Goal: Information Seeking & Learning: Check status

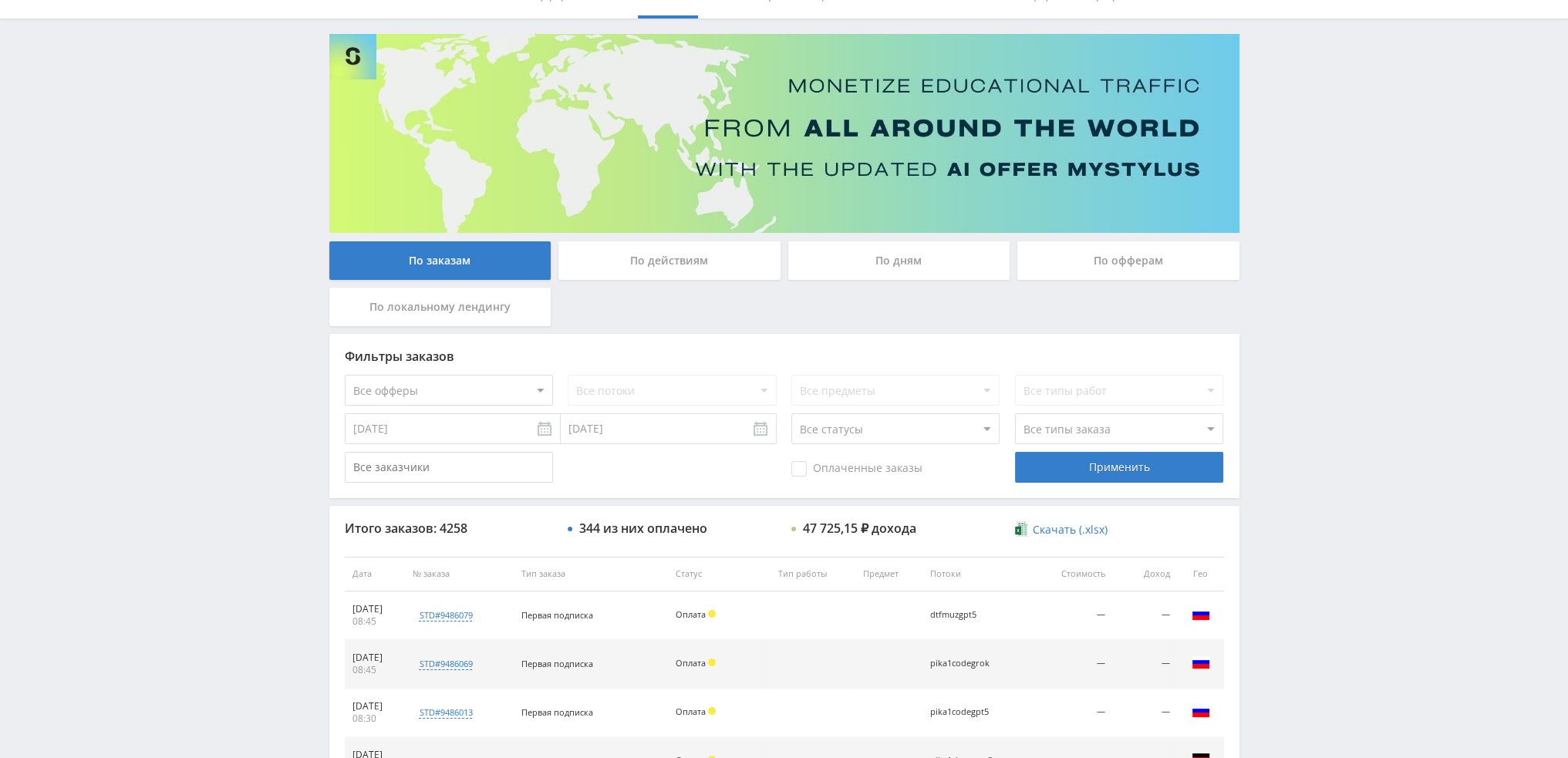
scroll to position [534, 0]
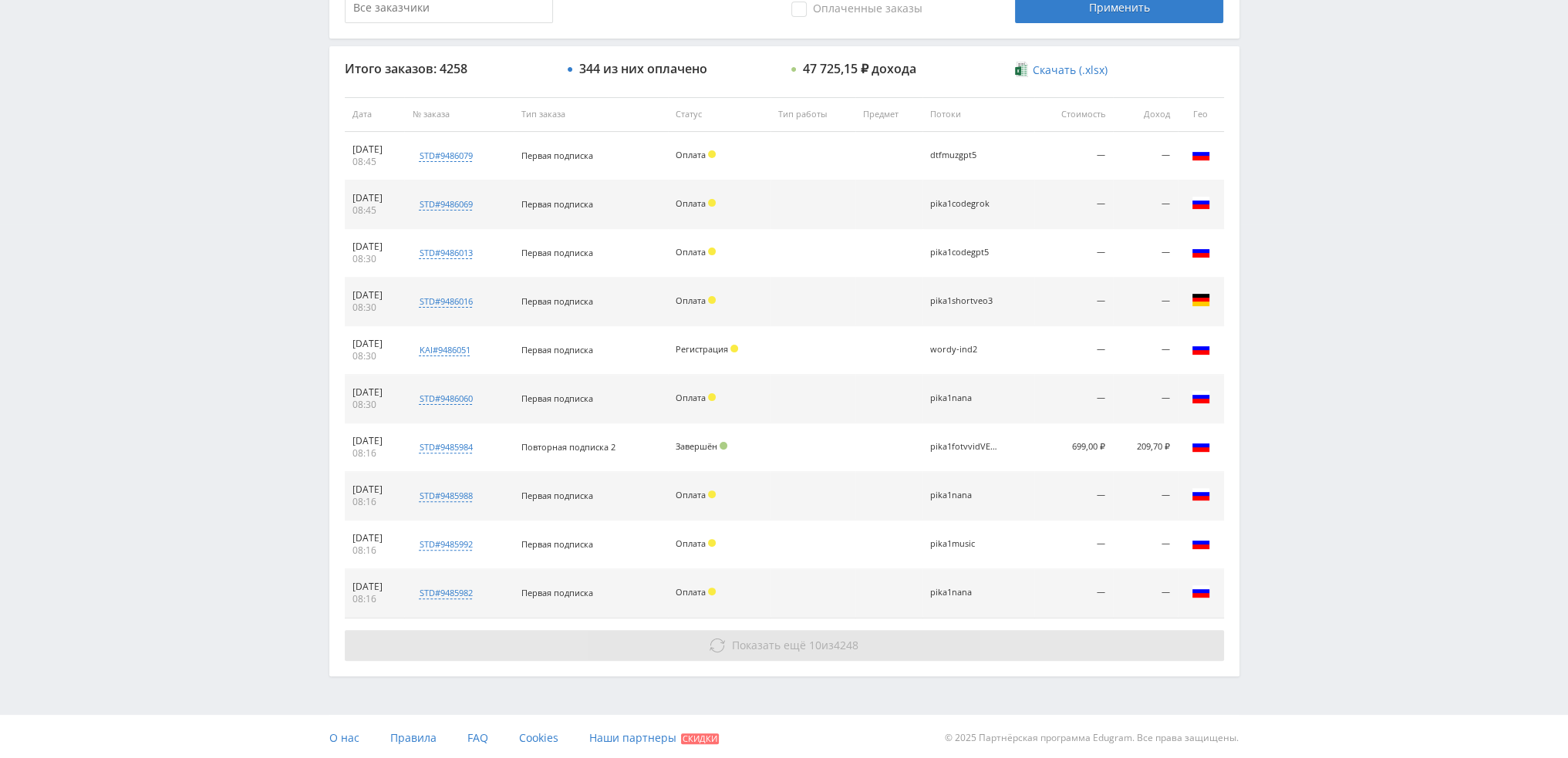
click at [802, 643] on span "Показать ещё" at bounding box center [769, 645] width 74 height 15
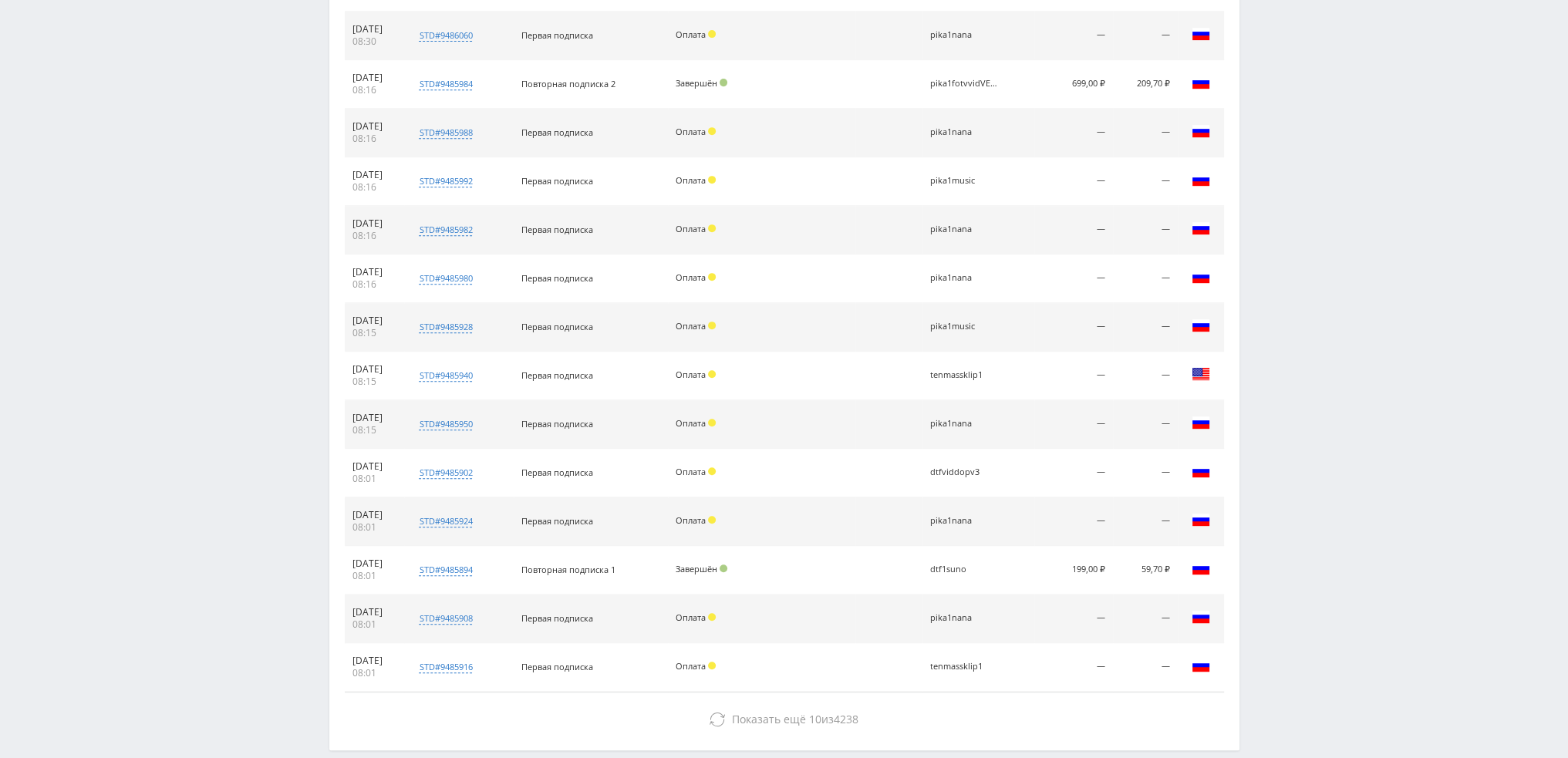
scroll to position [919, 0]
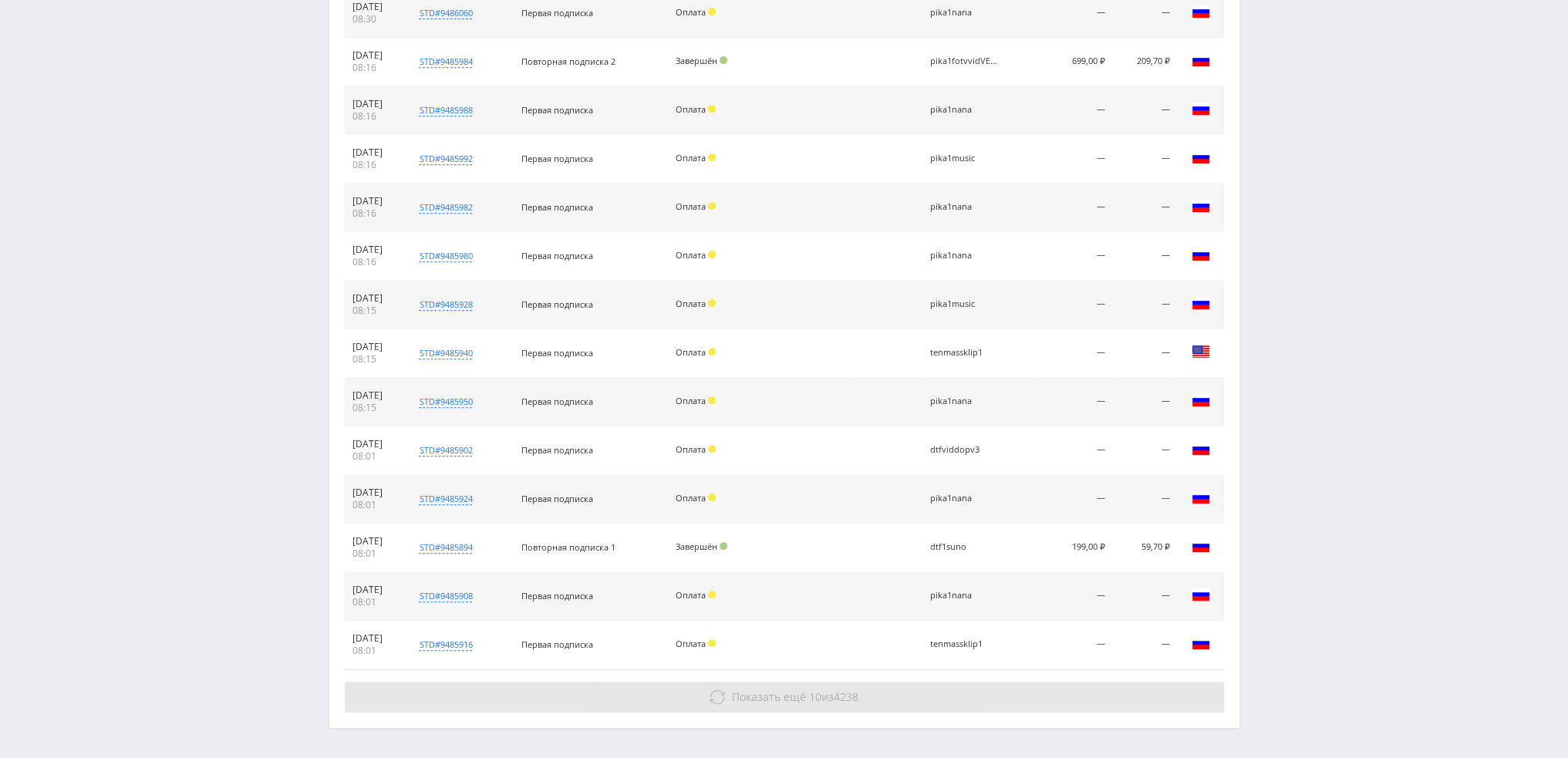
click at [881, 690] on button "Показать ещё 10 из 4238" at bounding box center [784, 697] width 879 height 31
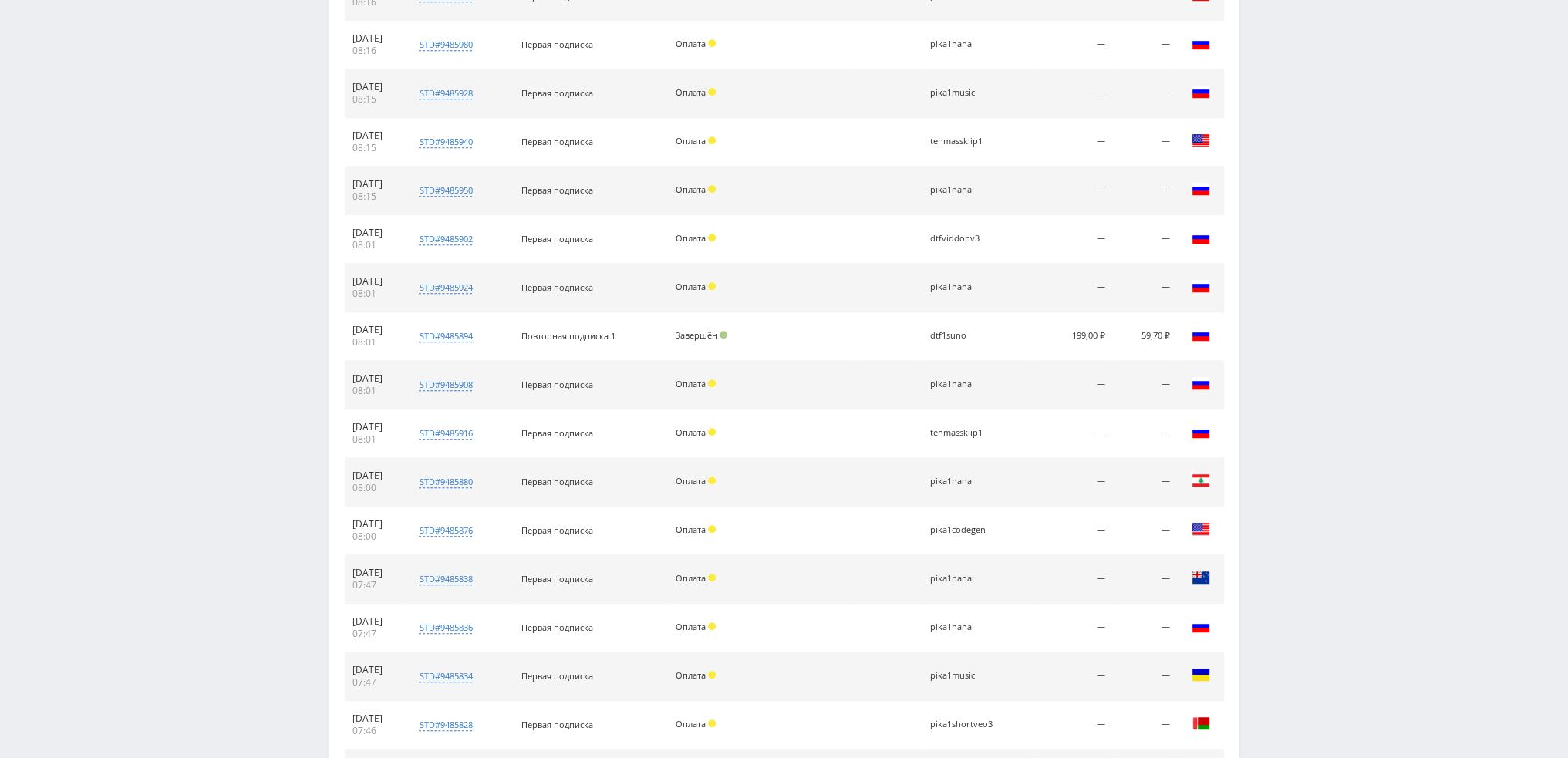
scroll to position [1358, 0]
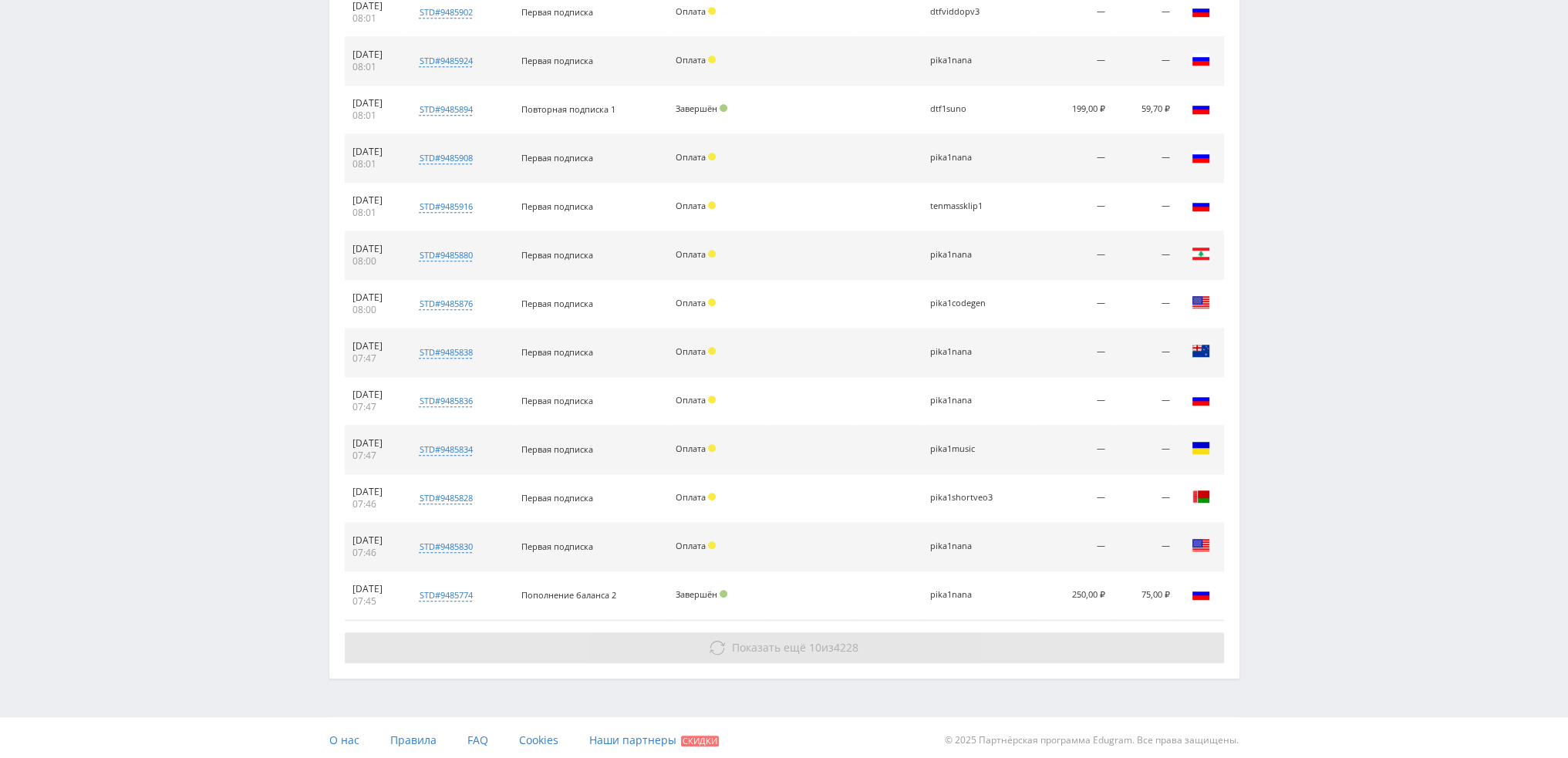
click at [890, 633] on button "Показать ещё 10 из 4228" at bounding box center [784, 647] width 879 height 31
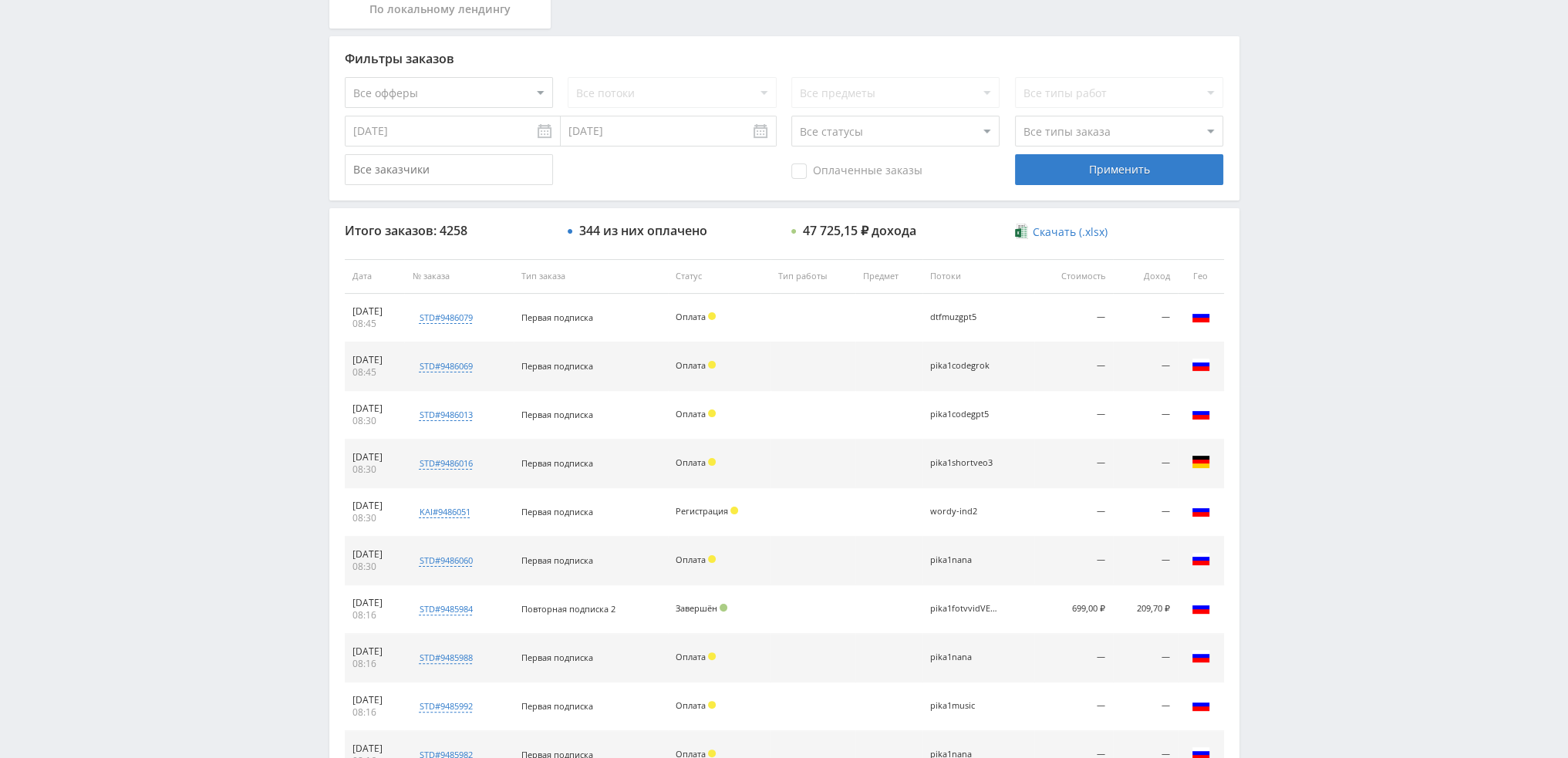
scroll to position [0, 0]
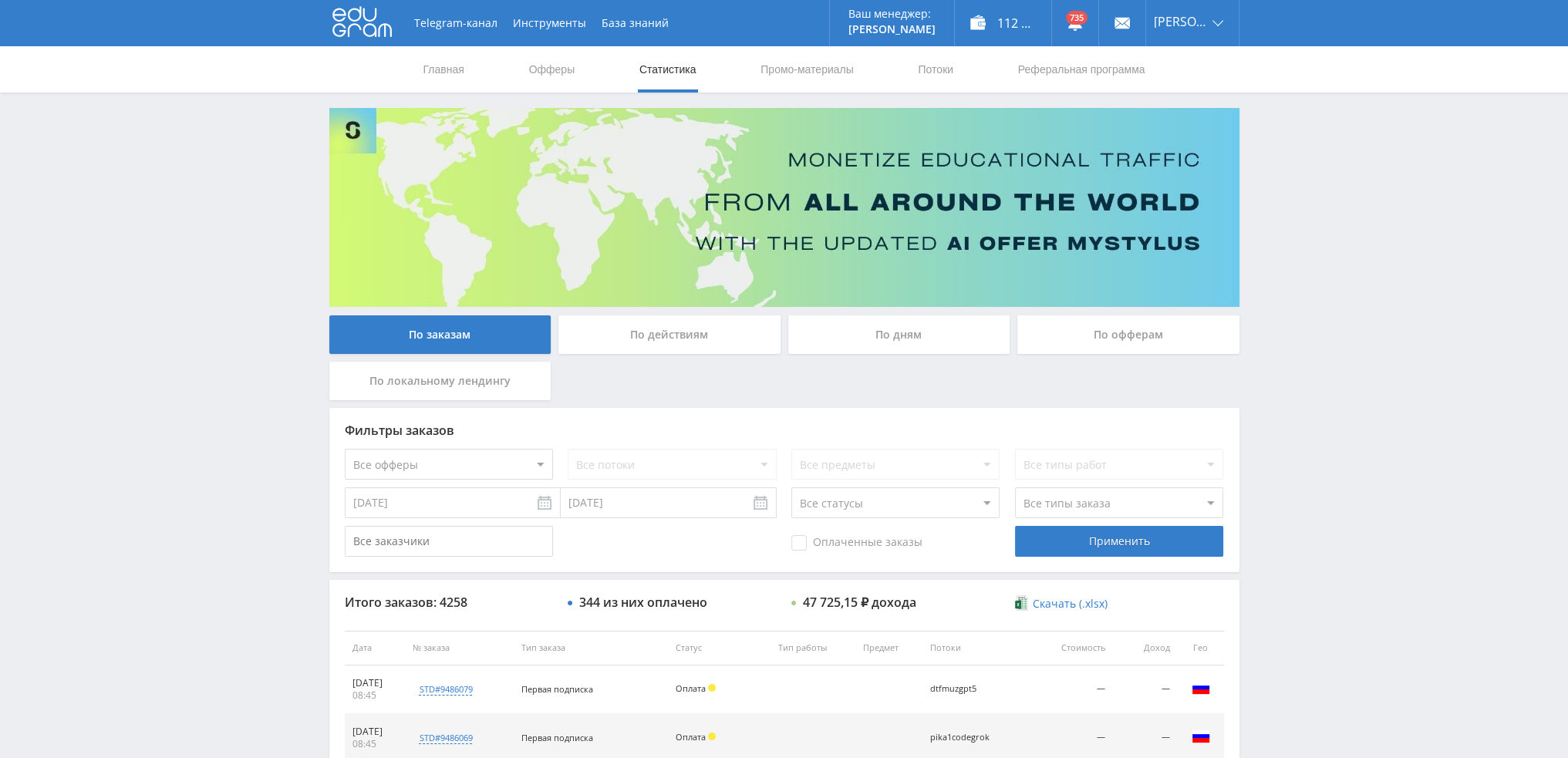
click at [915, 341] on div "По дням" at bounding box center [899, 335] width 222 height 39
click at [0, 0] on input "По дням" at bounding box center [0, 0] width 0 height 0
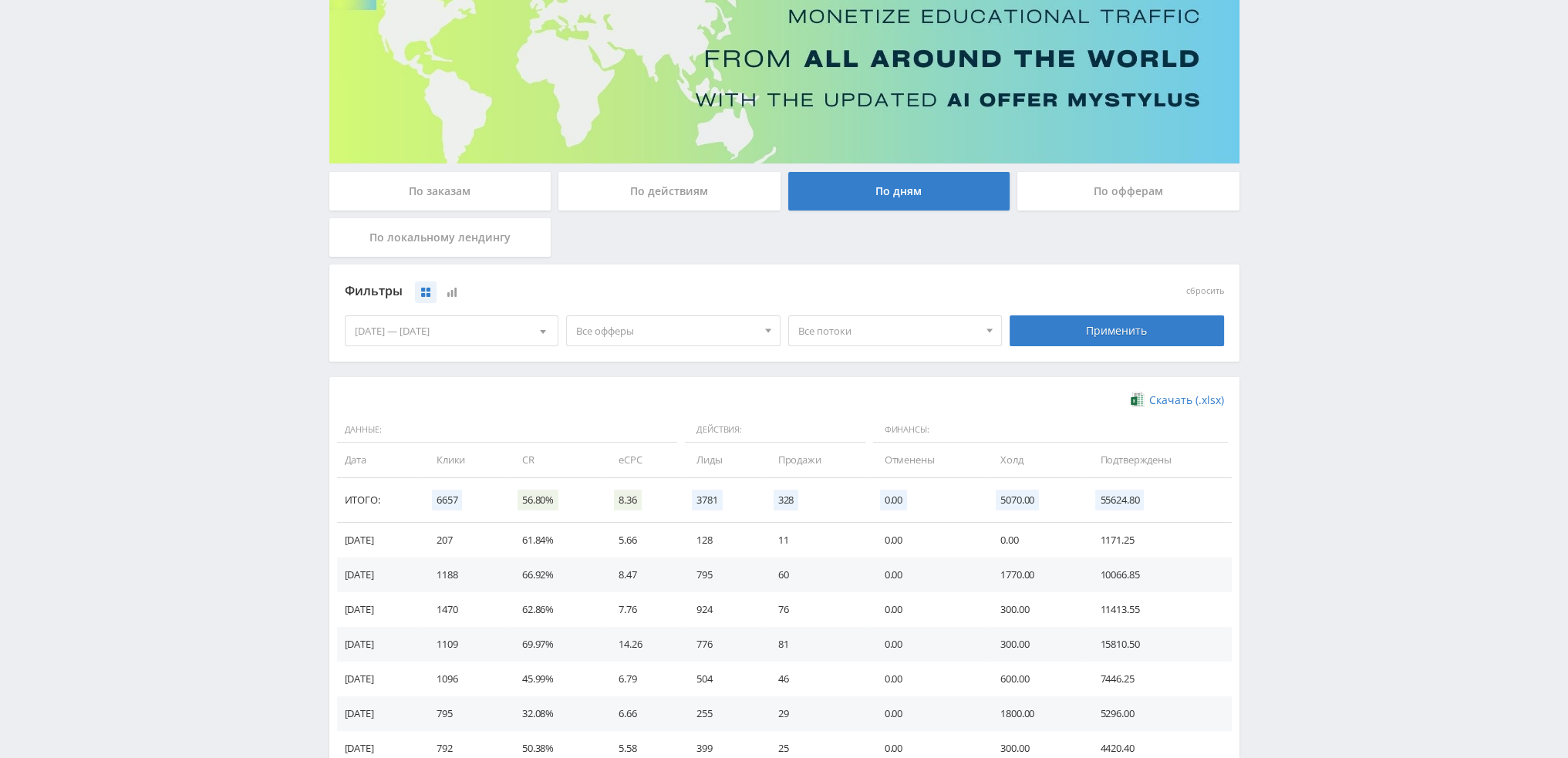
scroll to position [231, 0]
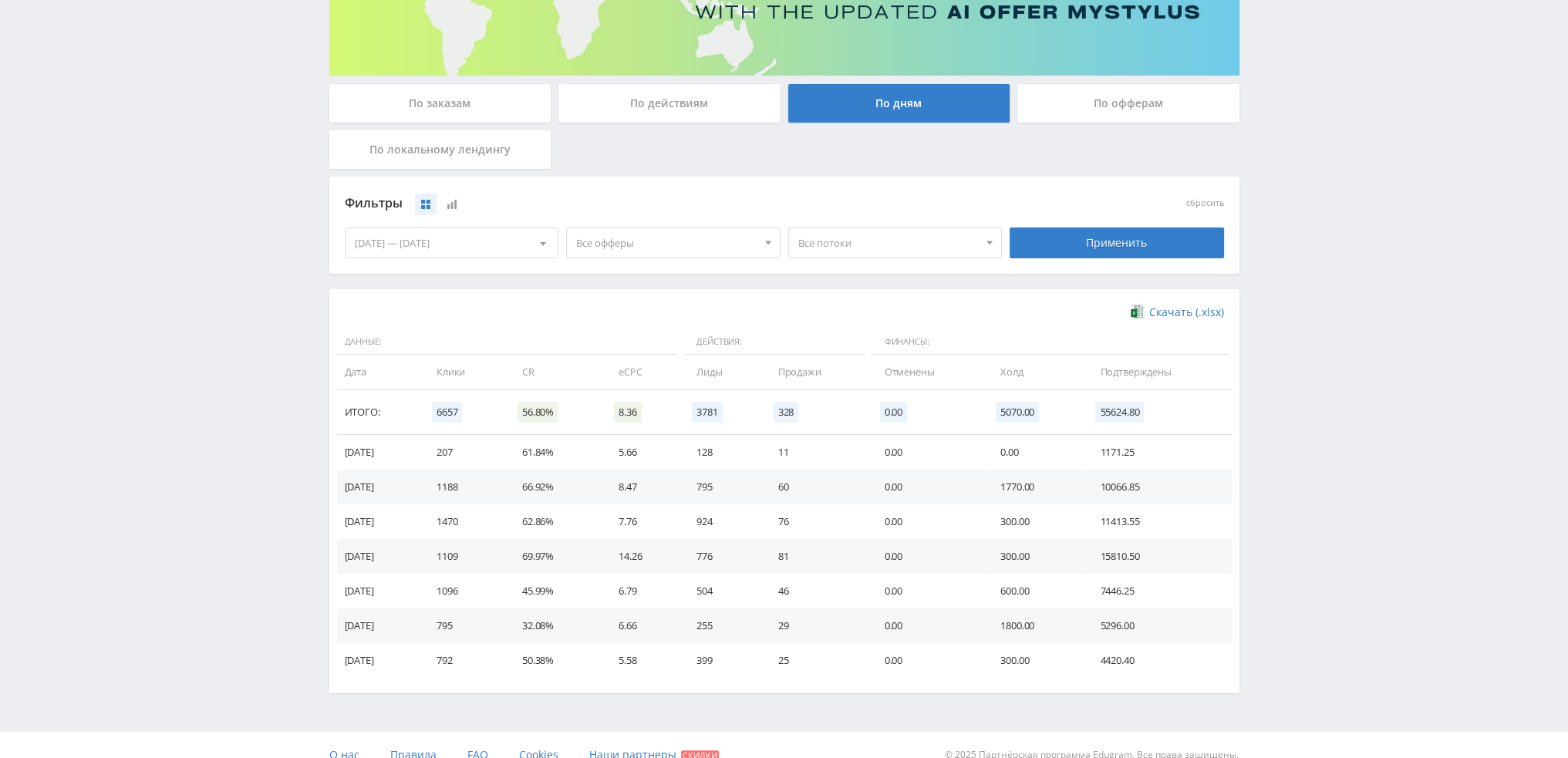
click at [724, 251] on span "Все офферы" at bounding box center [666, 243] width 180 height 29
click at [704, 395] on button "Study AI (RevShare)" at bounding box center [672, 404] width 213 height 21
click at [919, 244] on span "Все потоки" at bounding box center [888, 243] width 180 height 29
click at [909, 289] on button "pika2runwayaleph" at bounding box center [895, 293] width 213 height 21
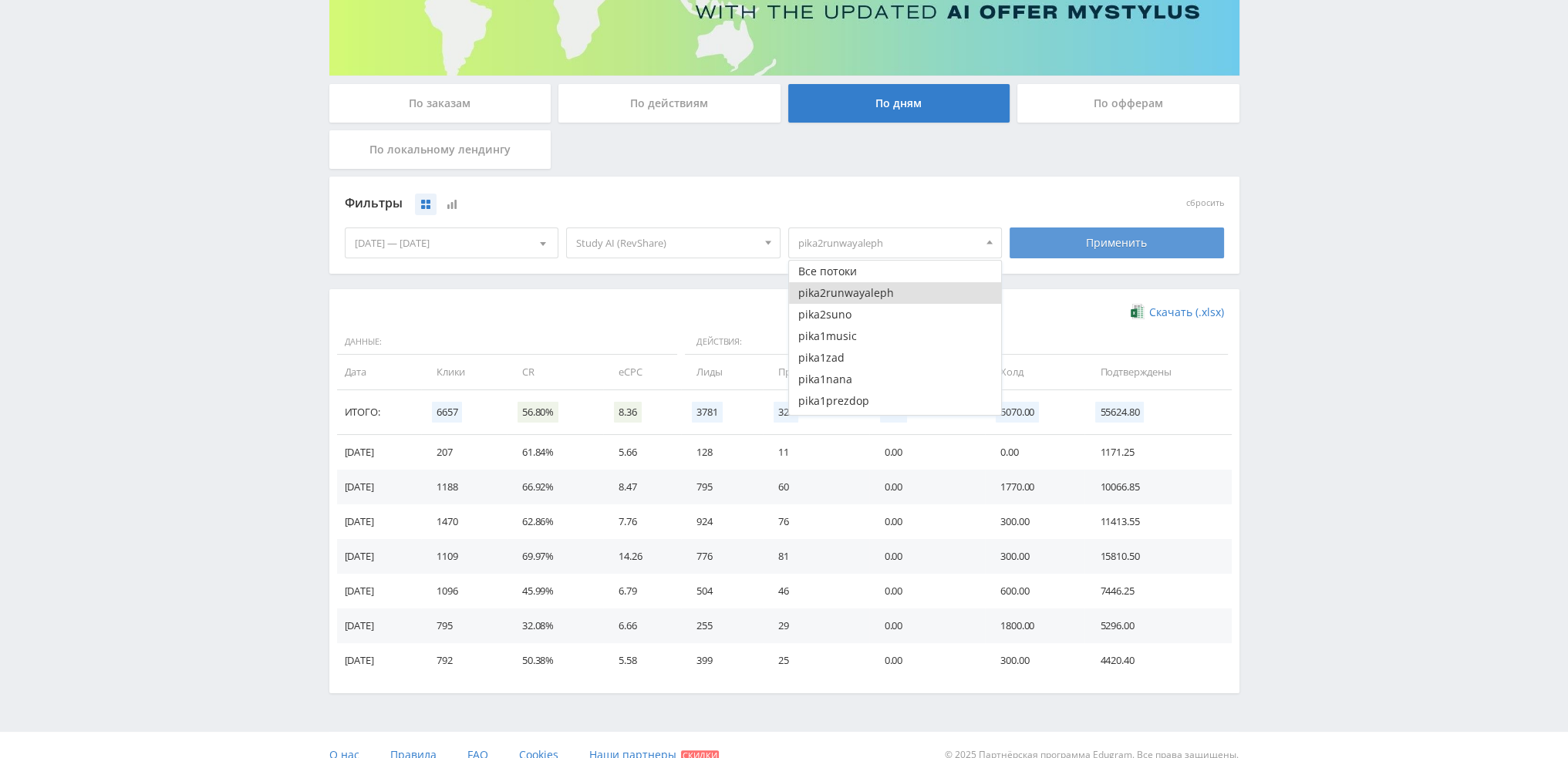
click at [1065, 249] on div "Применить" at bounding box center [1116, 243] width 214 height 31
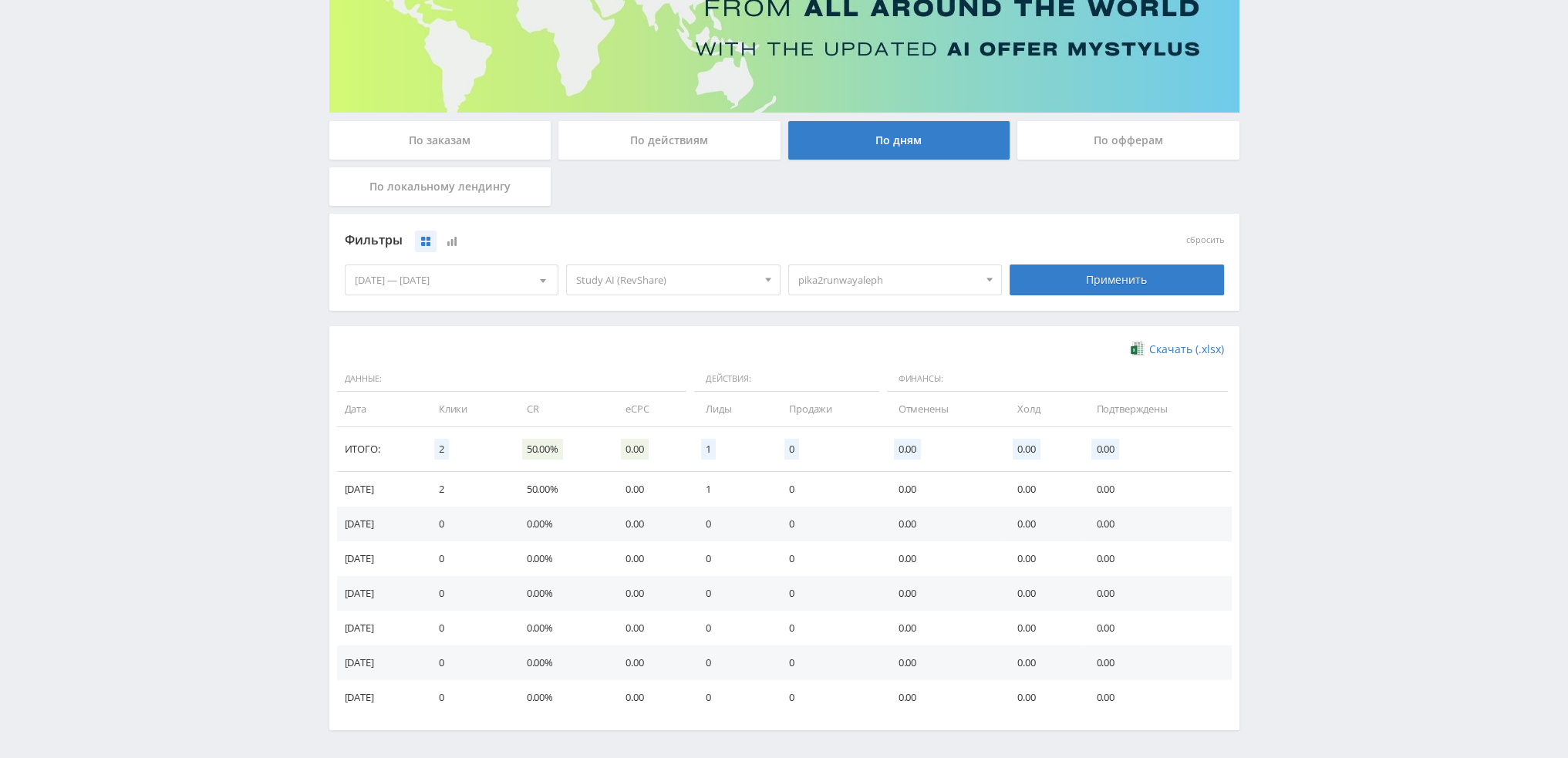
scroll to position [231, 0]
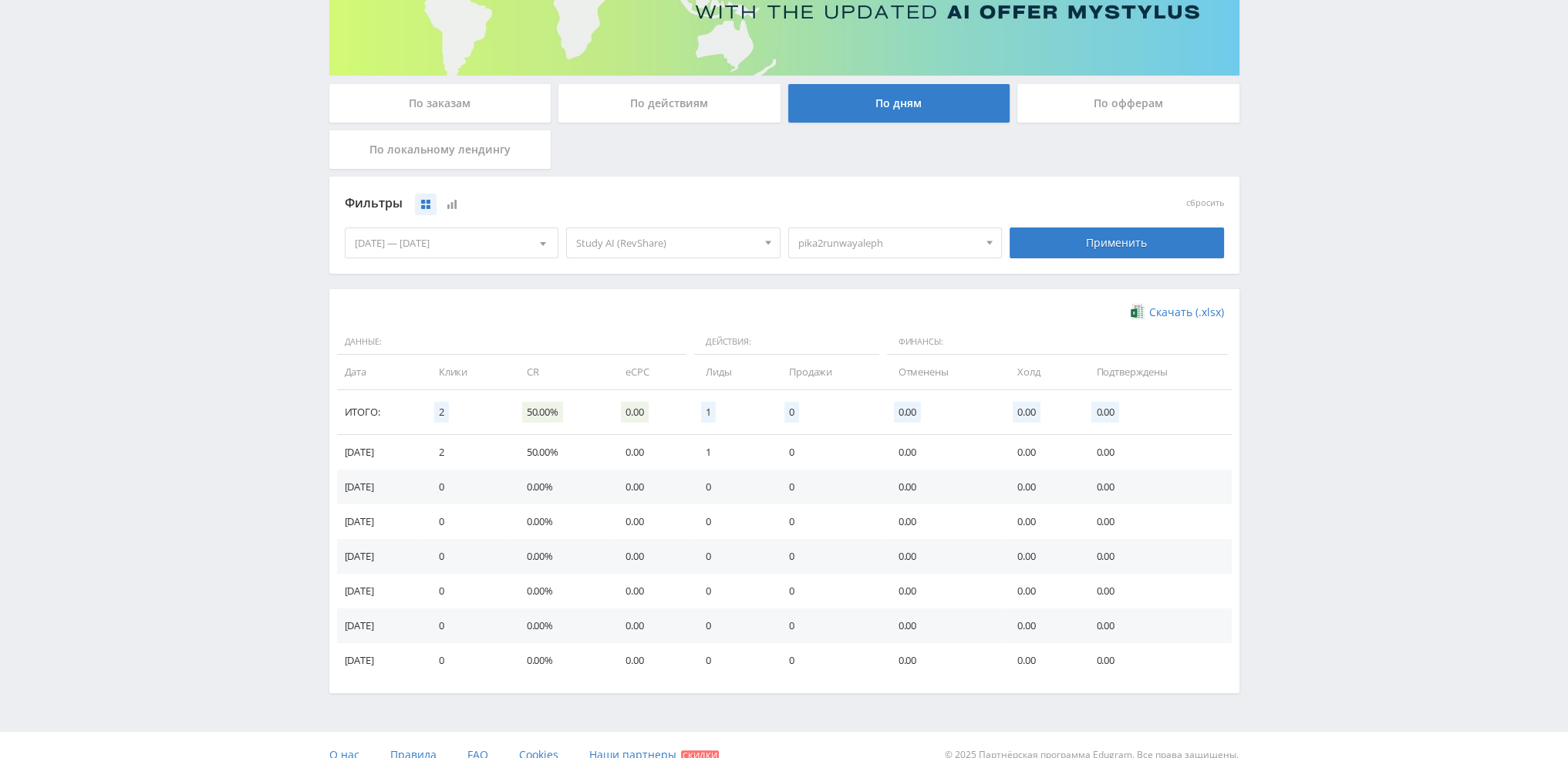
click at [878, 246] on span "pika2runwayaleph" at bounding box center [888, 243] width 180 height 29
click at [869, 294] on button "pika2runwayaleph" at bounding box center [895, 293] width 213 height 21
click at [869, 318] on button "pika2suno" at bounding box center [895, 314] width 213 height 21
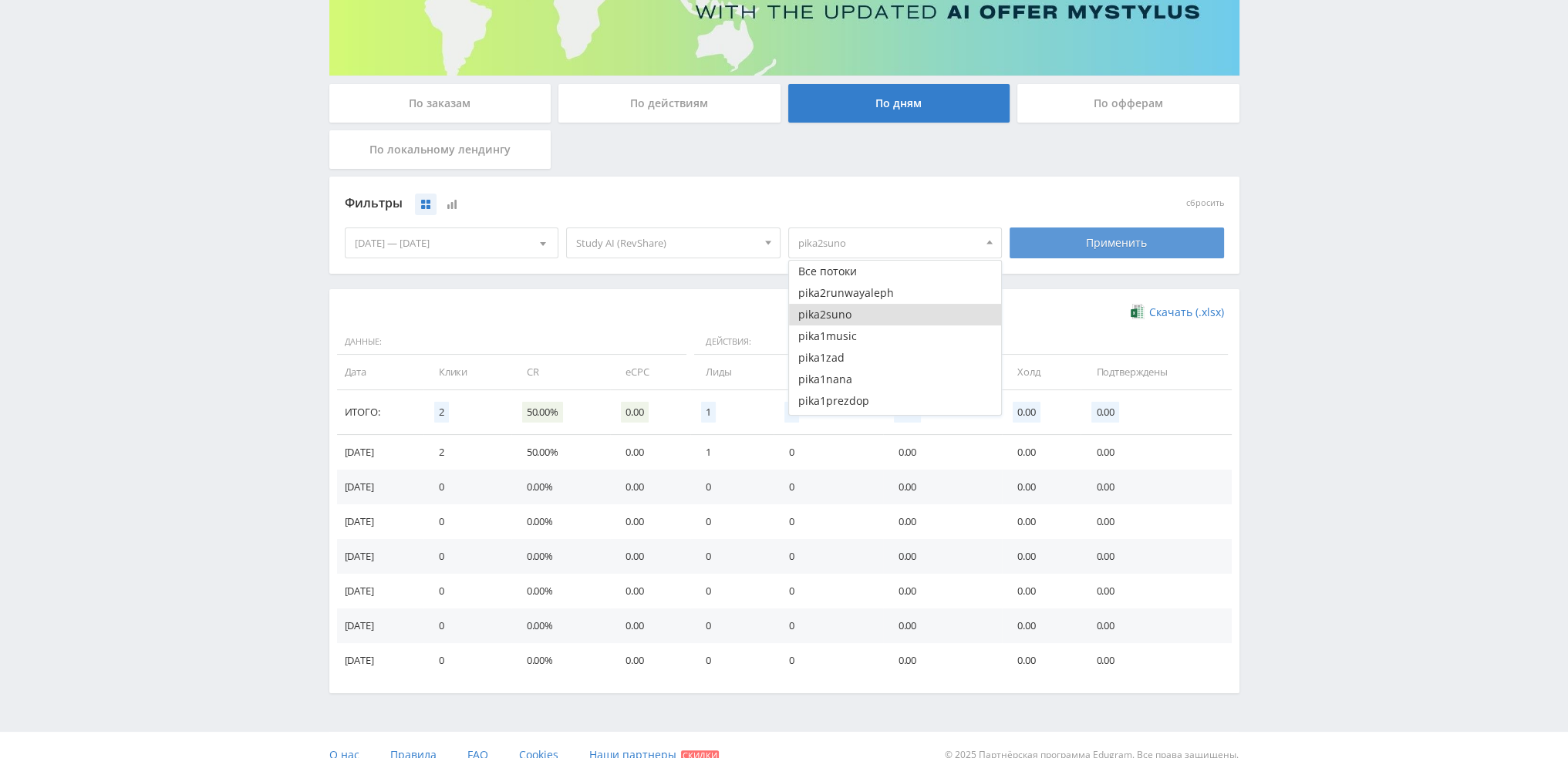
click at [1033, 248] on div "Применить" at bounding box center [1116, 243] width 214 height 31
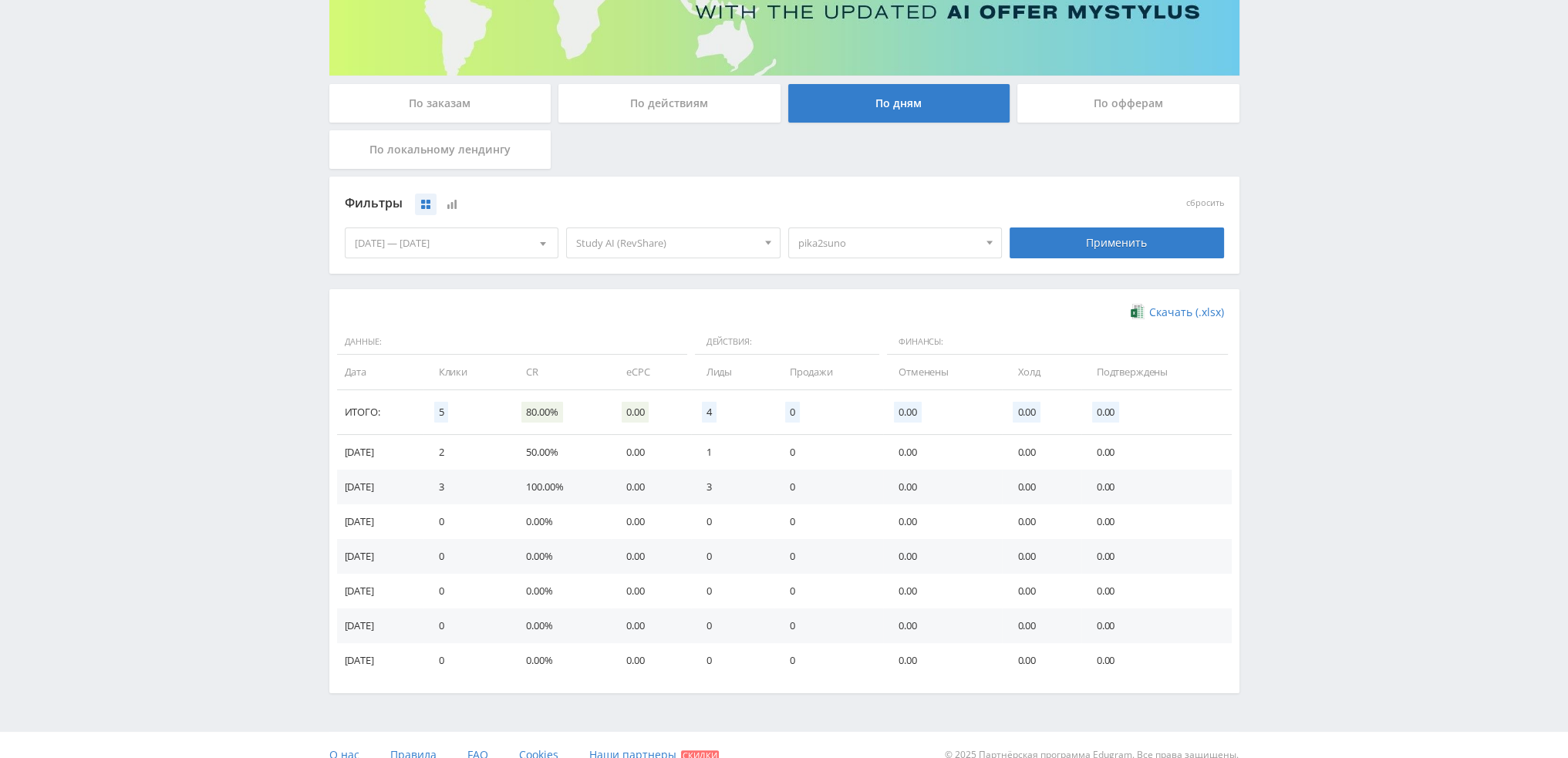
click at [876, 248] on span "pika2suno" at bounding box center [888, 243] width 180 height 29
click at [873, 311] on button "pika2suno" at bounding box center [895, 314] width 213 height 21
click at [873, 336] on button "pika1music" at bounding box center [895, 335] width 213 height 21
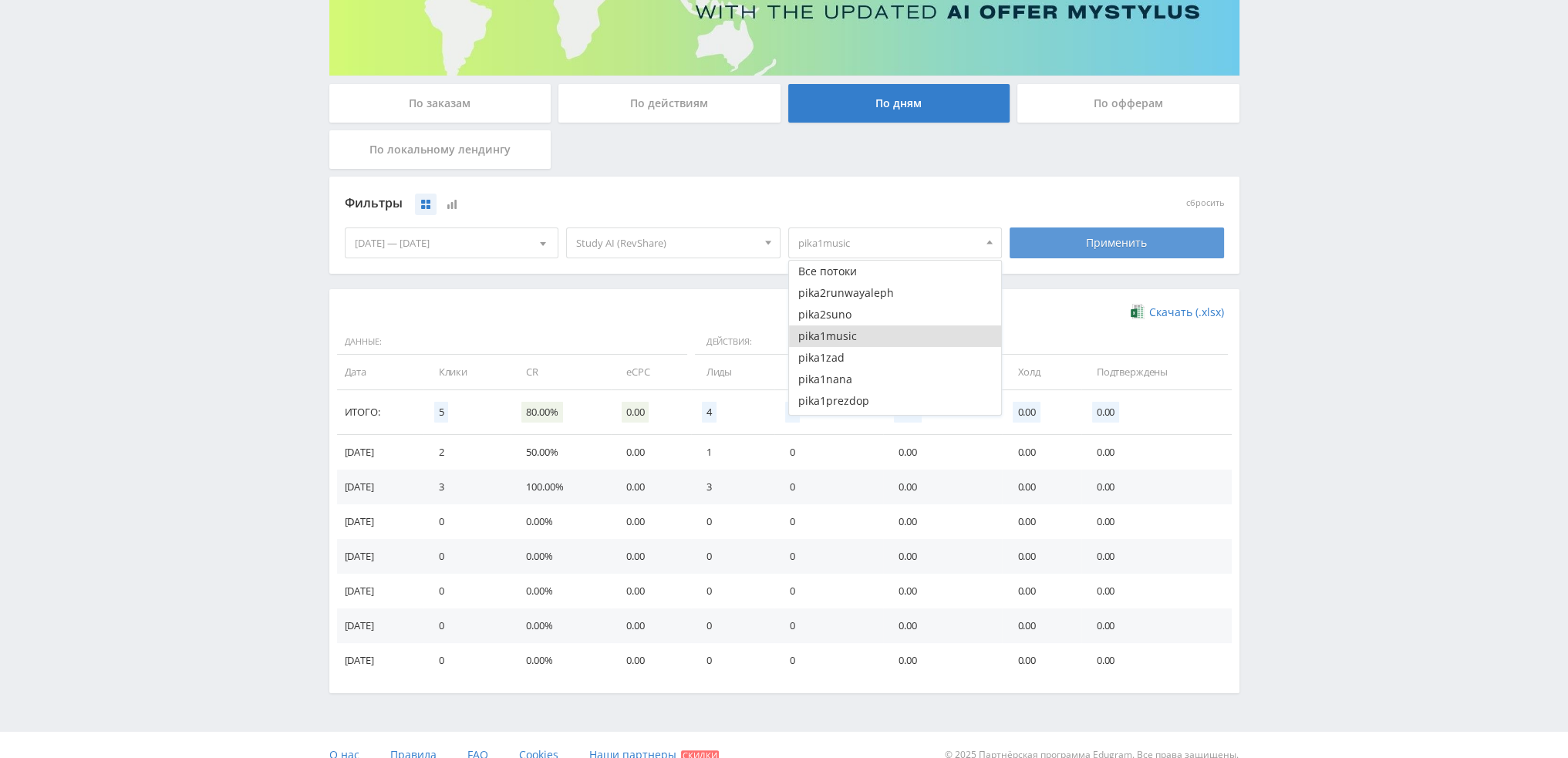
click at [1082, 240] on div "Применить" at bounding box center [1116, 243] width 214 height 31
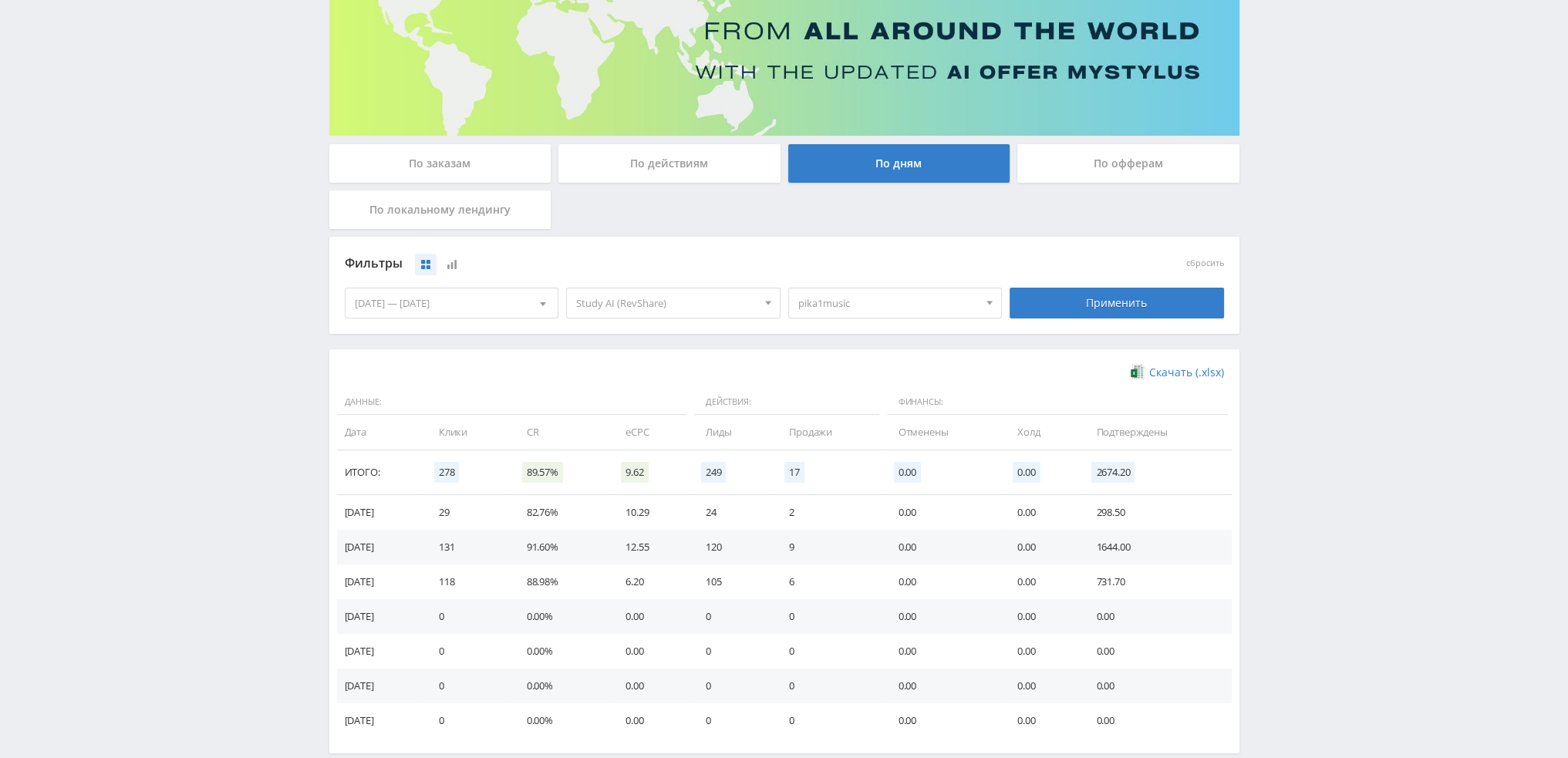
scroll to position [250, 0]
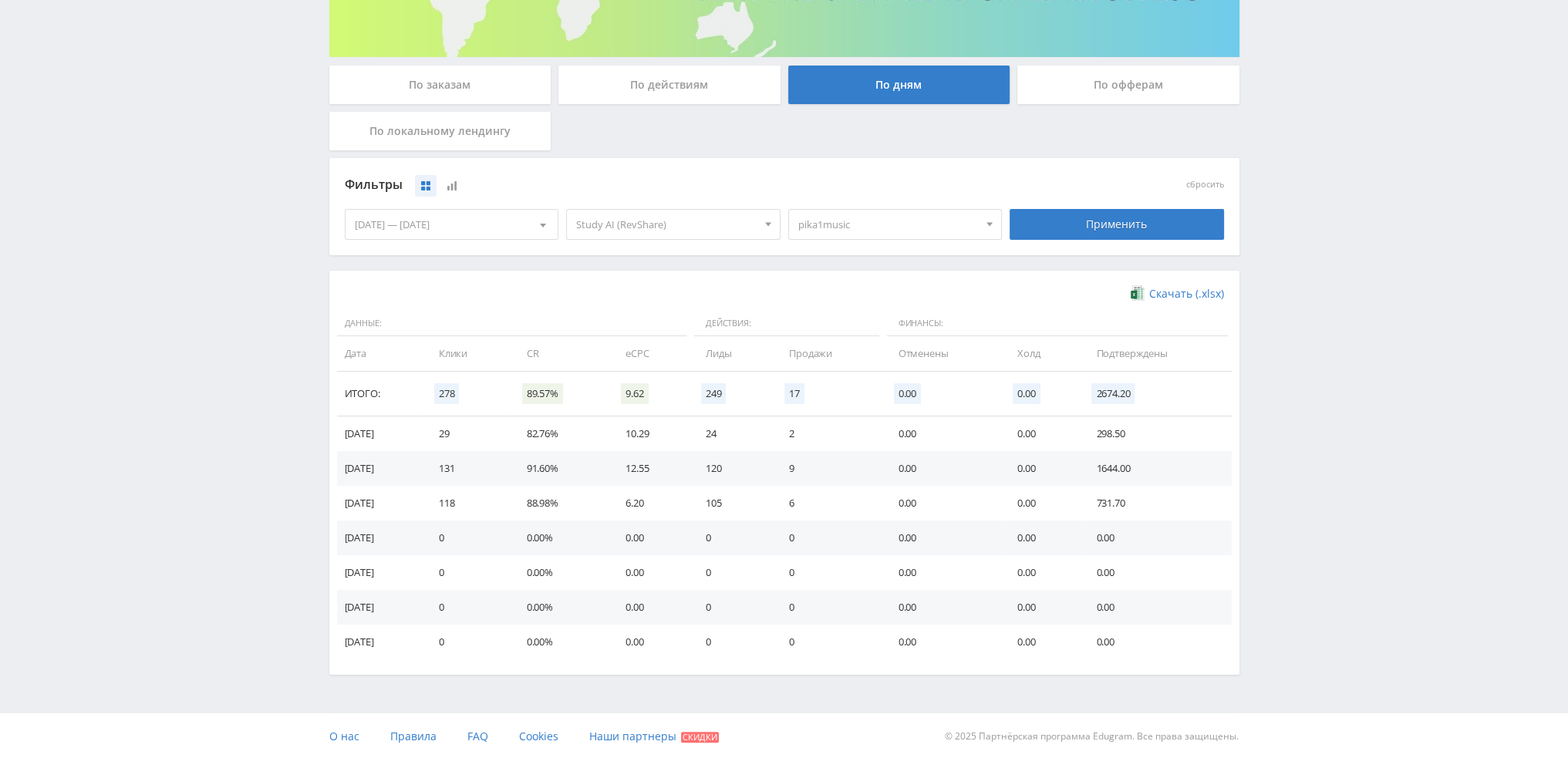
click at [898, 229] on span "pika1music" at bounding box center [888, 224] width 180 height 29
click at [873, 316] on button "pika1music" at bounding box center [895, 317] width 213 height 21
click at [870, 358] on button "pika1nana" at bounding box center [895, 361] width 213 height 21
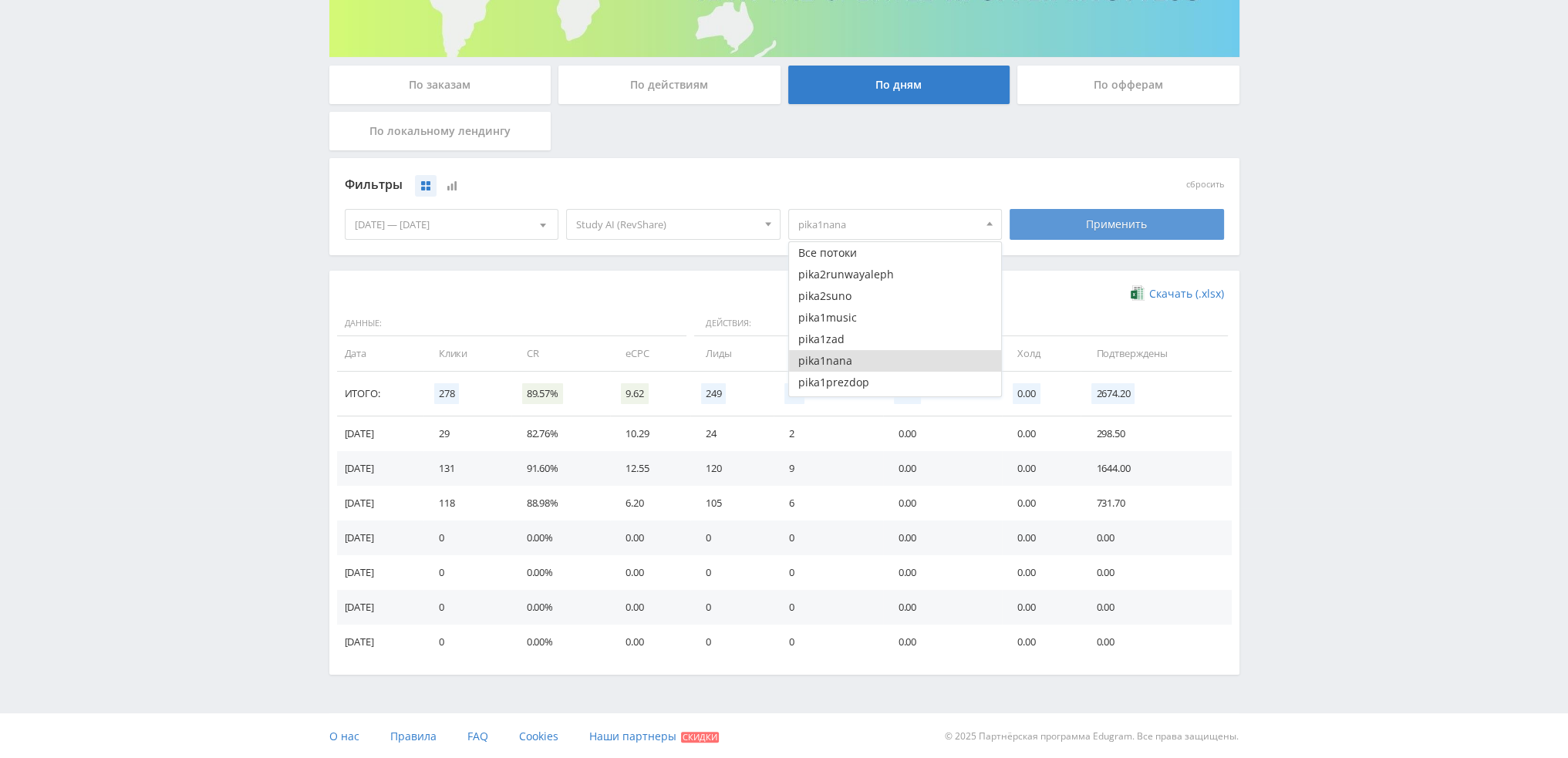
click at [1071, 209] on div "Применить" at bounding box center [1116, 224] width 214 height 31
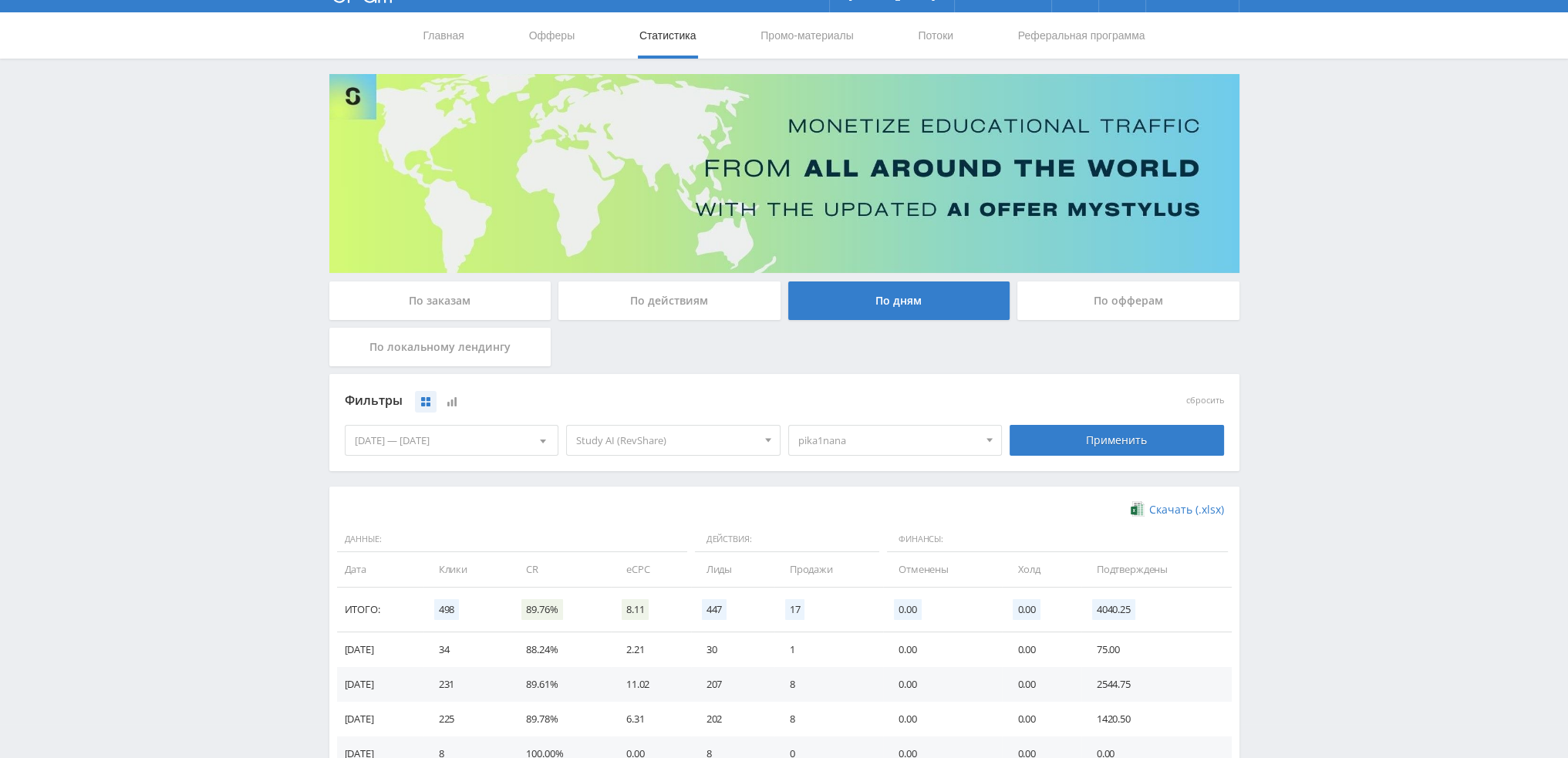
scroll to position [231, 0]
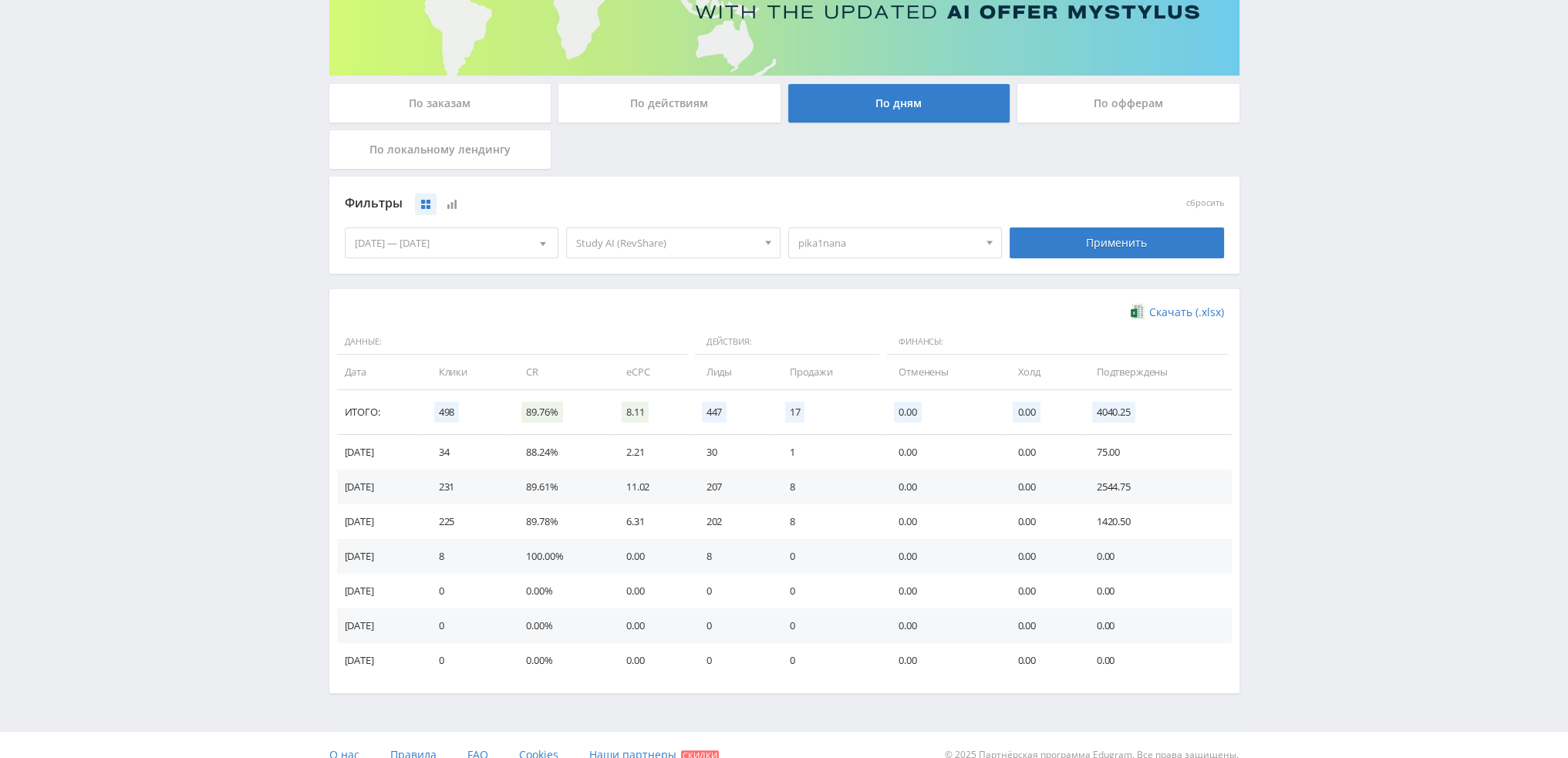
click at [928, 250] on span "pika1nana" at bounding box center [888, 243] width 180 height 29
click at [858, 377] on button "pika1nana" at bounding box center [895, 379] width 213 height 21
click at [865, 351] on button "pika1prez" at bounding box center [895, 345] width 213 height 21
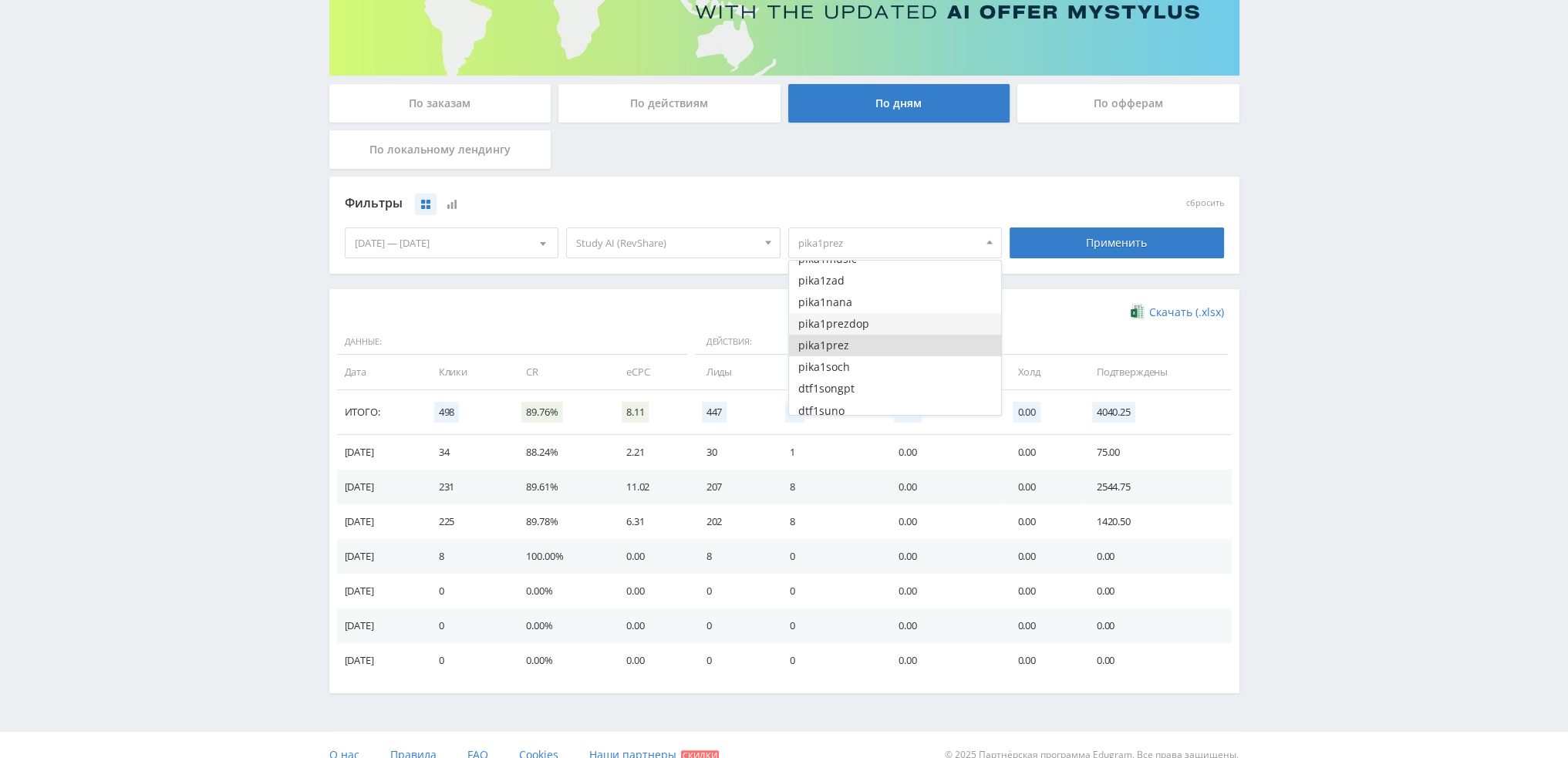
click at [946, 322] on button "pika1prezdop" at bounding box center [895, 324] width 213 height 21
click at [1108, 248] on div "Применить" at bounding box center [1116, 243] width 214 height 31
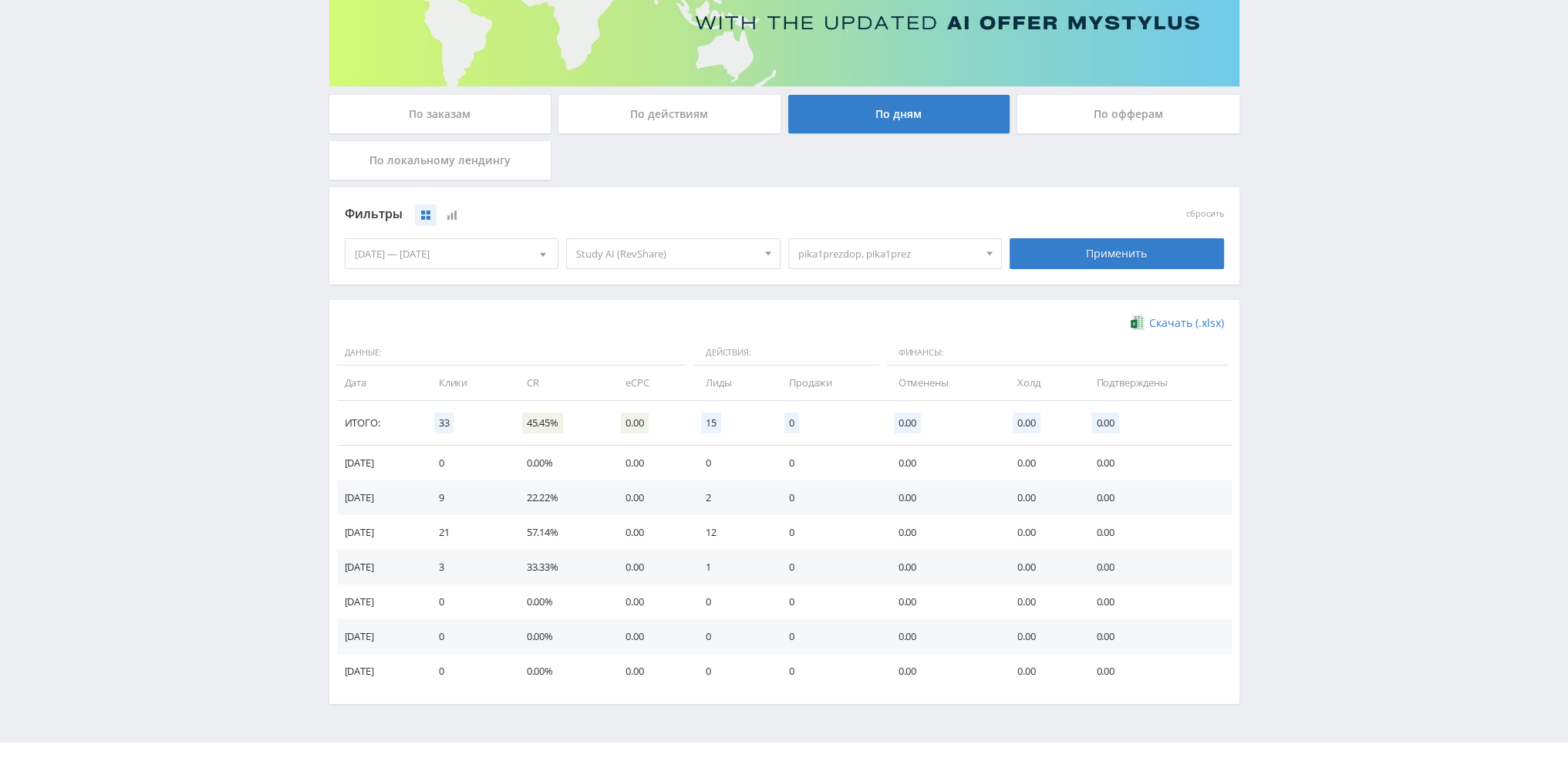
scroll to position [231, 0]
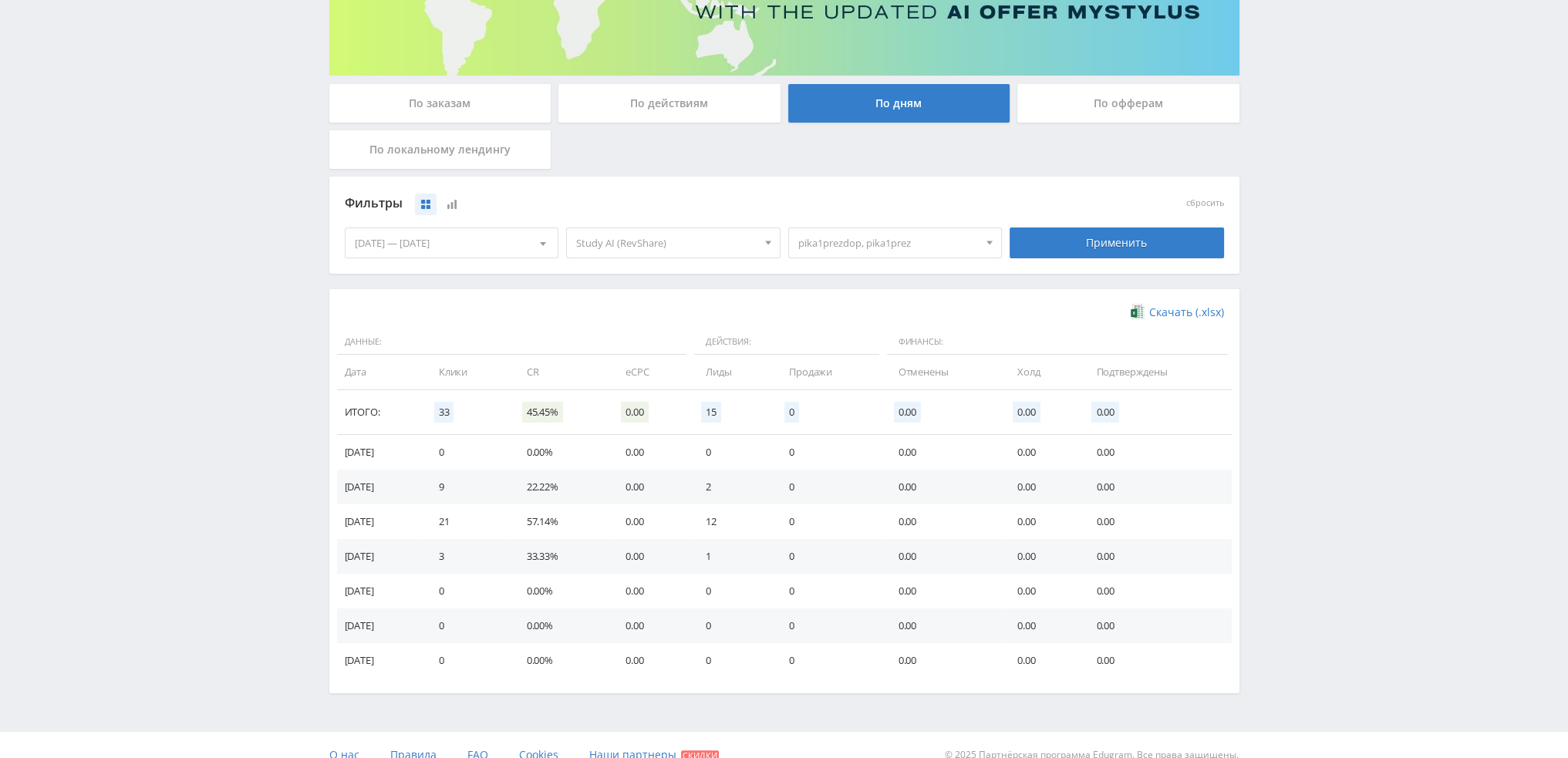
click at [940, 240] on span "pika1prezdop, pika1prez" at bounding box center [888, 243] width 180 height 29
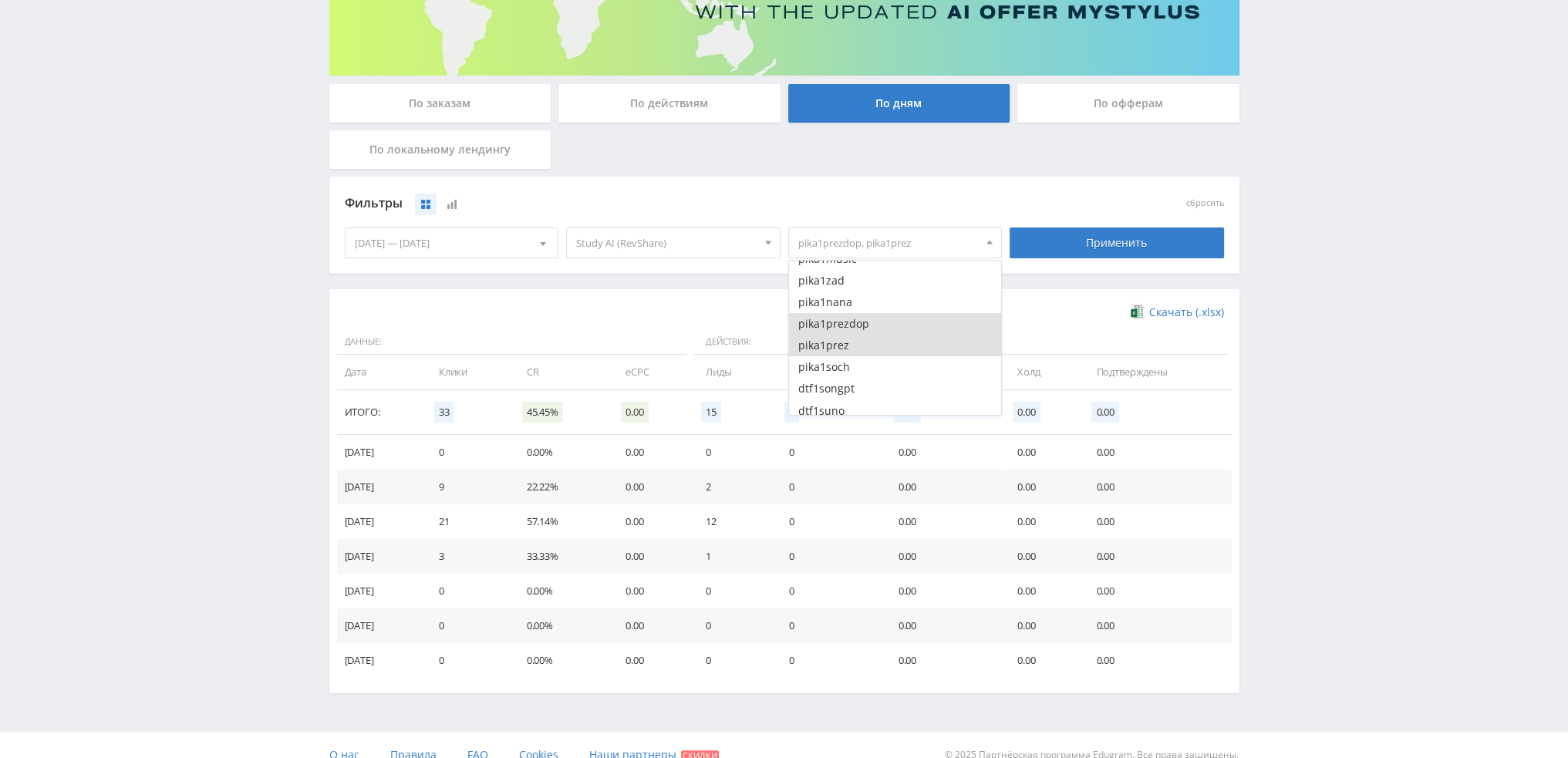
click at [866, 345] on button "pika1prez" at bounding box center [895, 345] width 213 height 21
click at [870, 324] on button "pika1prezdop" at bounding box center [895, 324] width 213 height 21
click at [870, 298] on button "dtfref1old" at bounding box center [895, 300] width 213 height 21
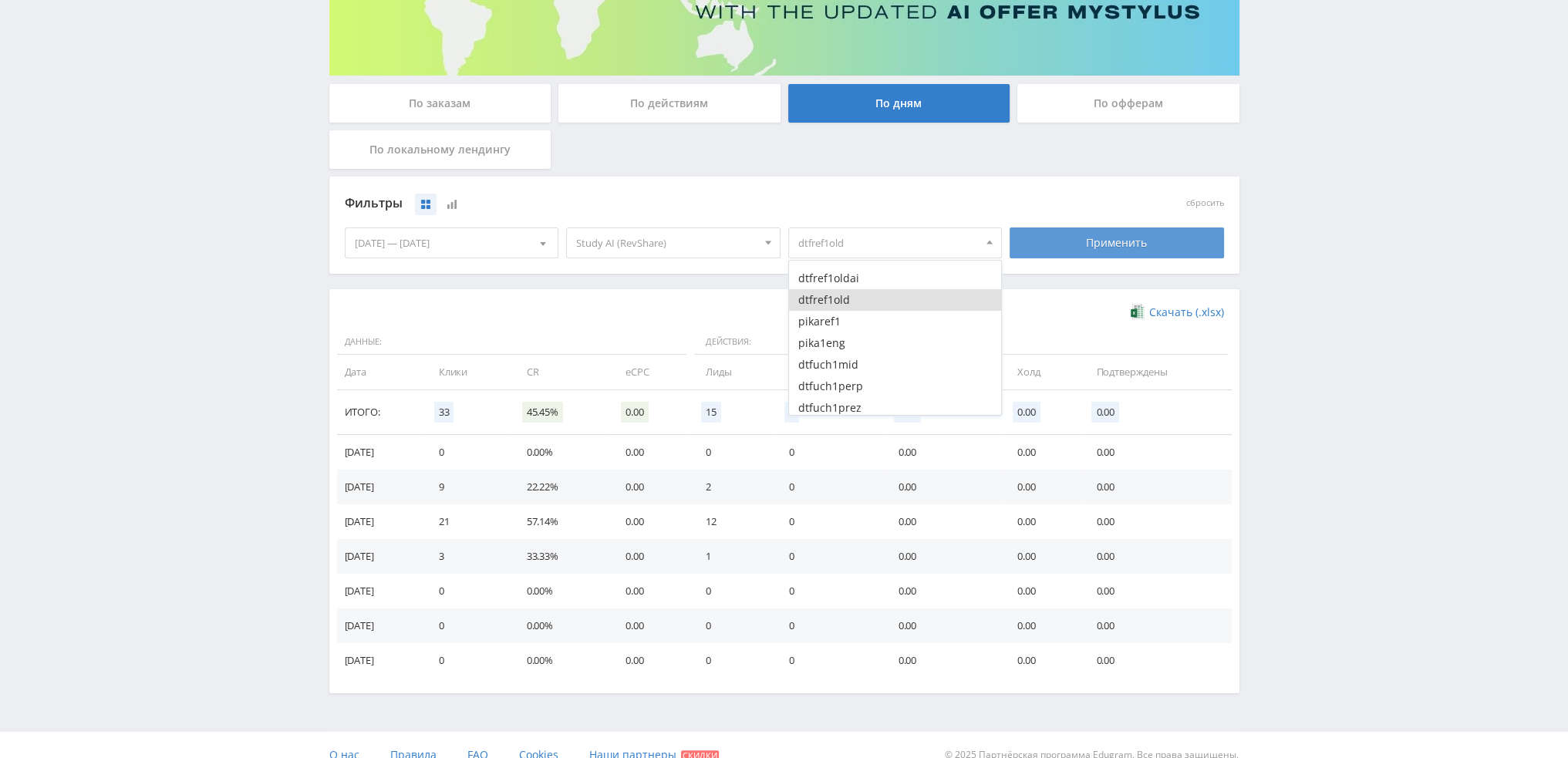
click at [1070, 244] on div "Применить" at bounding box center [1116, 243] width 214 height 31
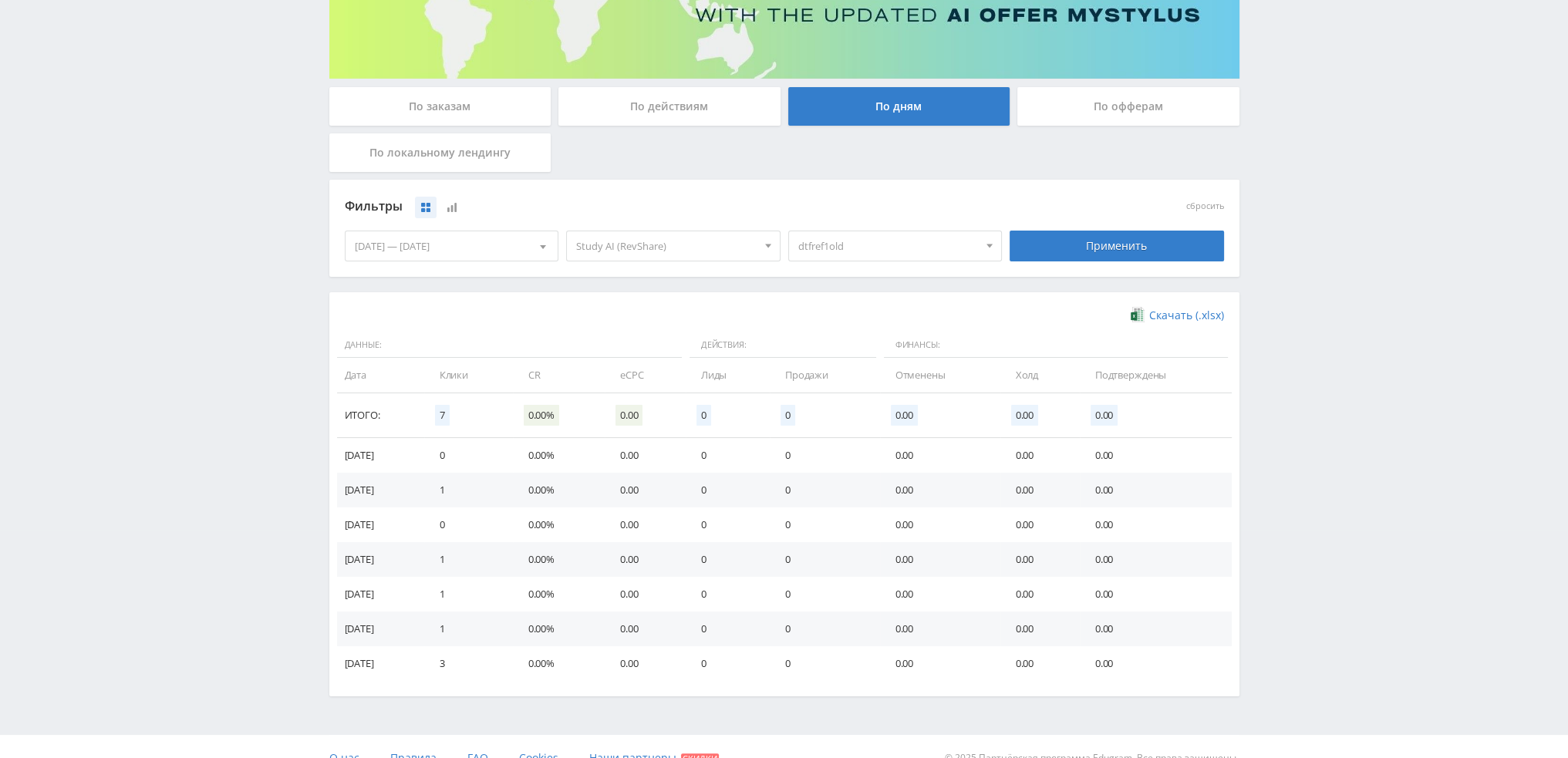
scroll to position [250, 0]
